Goal: Transaction & Acquisition: Book appointment/travel/reservation

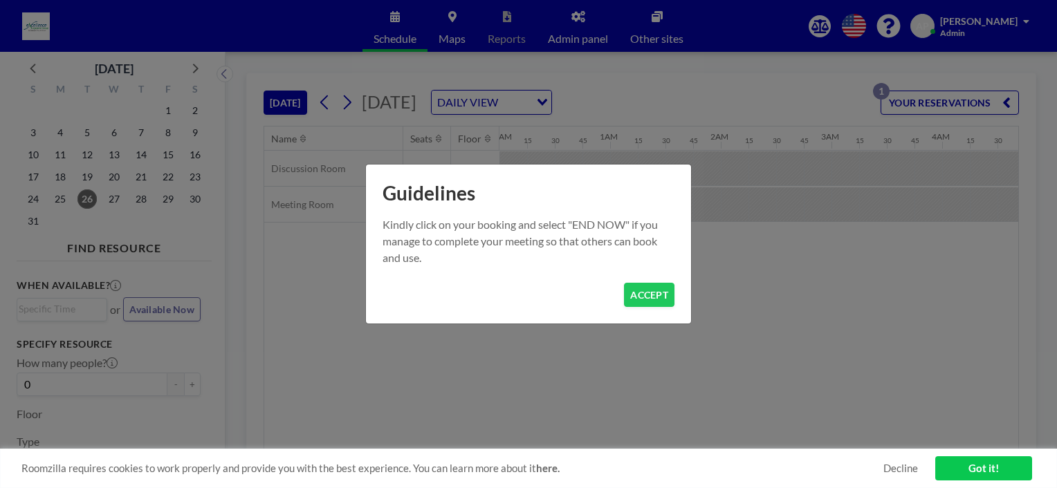
scroll to position [0, 2048]
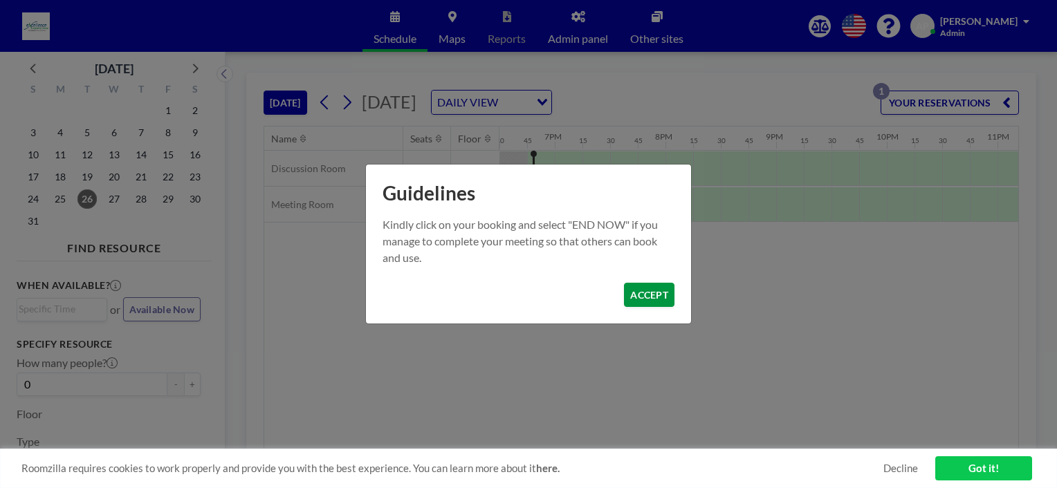
click at [658, 286] on button "ACCEPT" at bounding box center [649, 295] width 51 height 24
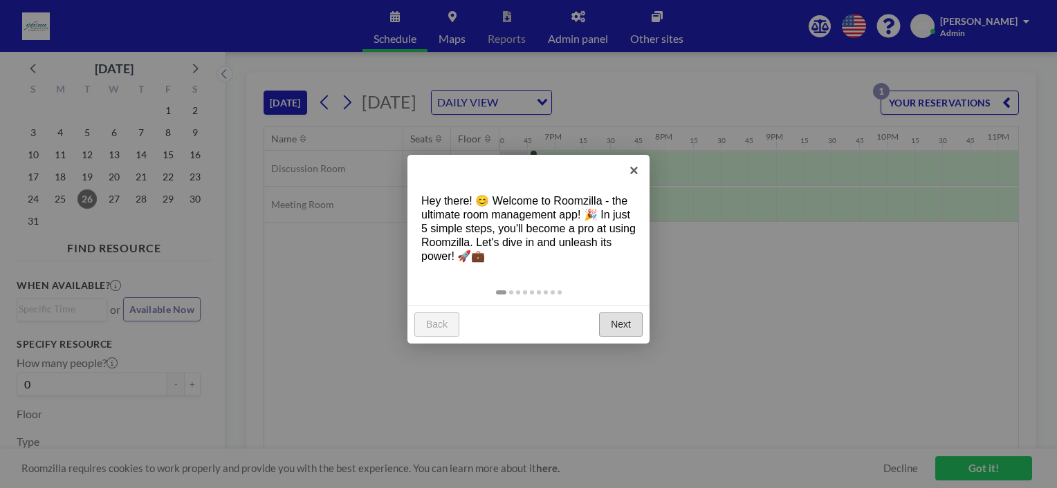
click at [616, 329] on link "Next" at bounding box center [621, 325] width 44 height 25
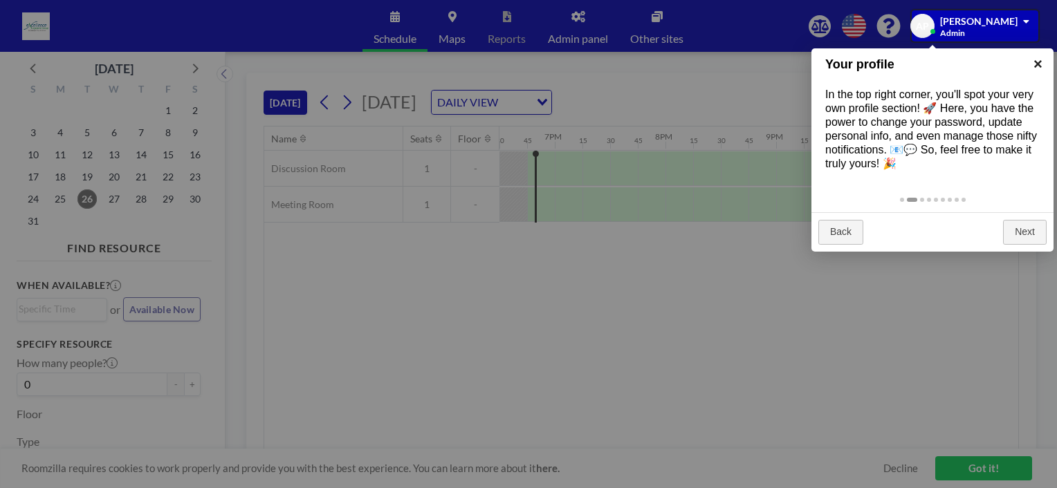
click at [1046, 61] on link "×" at bounding box center [1038, 63] width 31 height 31
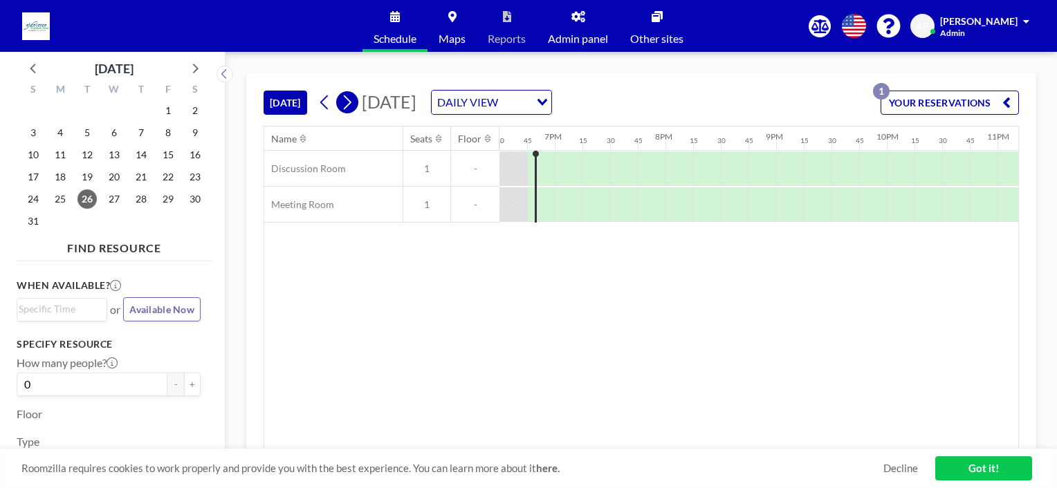
click at [346, 102] on icon at bounding box center [346, 102] width 13 height 21
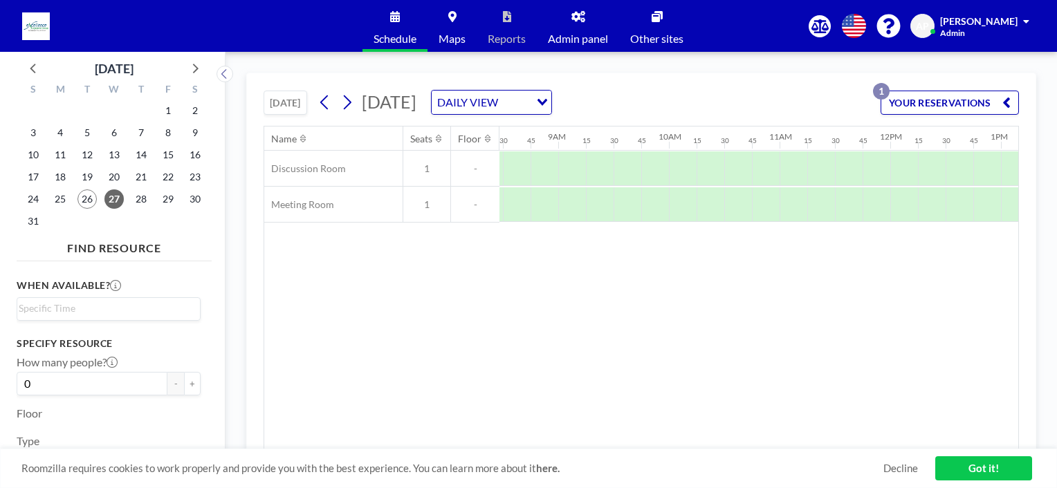
scroll to position [0, 941]
click at [672, 207] on div at bounding box center [680, 204] width 28 height 35
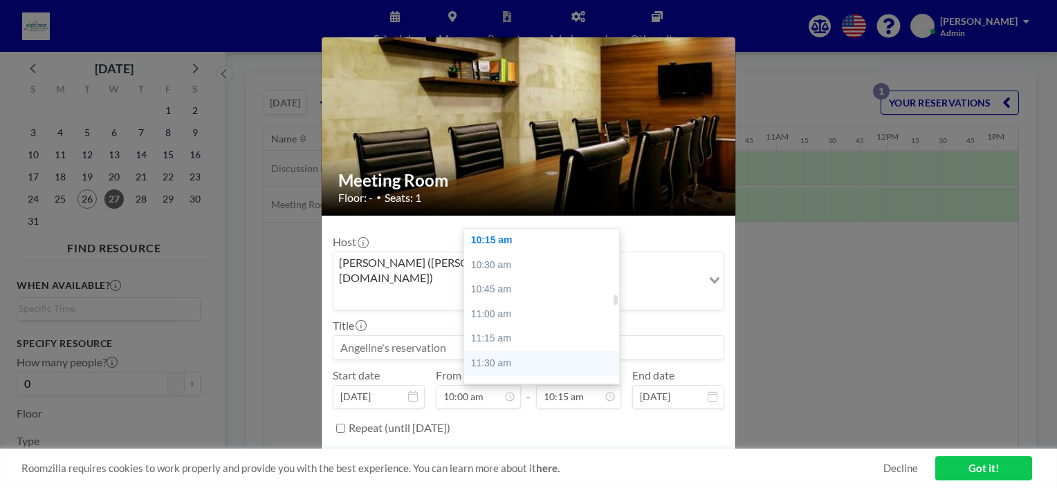
scroll to position [1079, 0]
click at [506, 331] on div "12:00 pm" at bounding box center [545, 343] width 162 height 25
type input "12:00 pm"
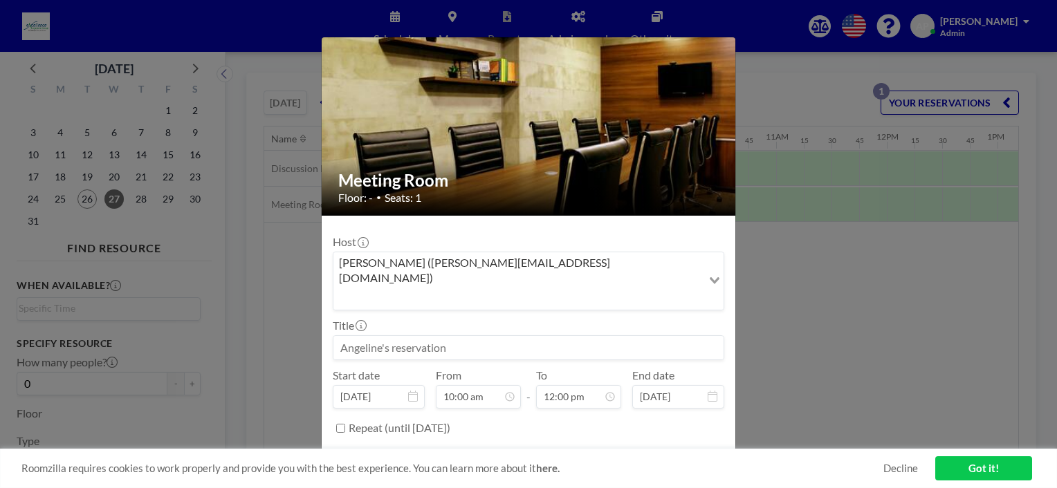
click at [670, 451] on button "BOOK NOW" at bounding box center [689, 463] width 70 height 24
